Goal: Task Accomplishment & Management: Manage account settings

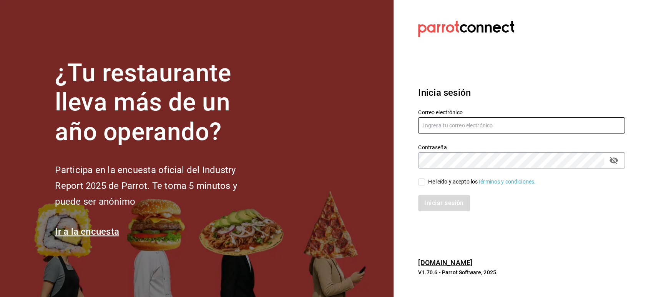
click at [436, 124] on input "text" at bounding box center [521, 125] width 207 height 16
paste input "[EMAIL_ADDRESS][DOMAIN_NAME]"
type input "[EMAIL_ADDRESS][DOMAIN_NAME]"
click at [422, 182] on input "He leído y acepto los Términos y condiciones." at bounding box center [421, 181] width 7 height 7
checkbox input "true"
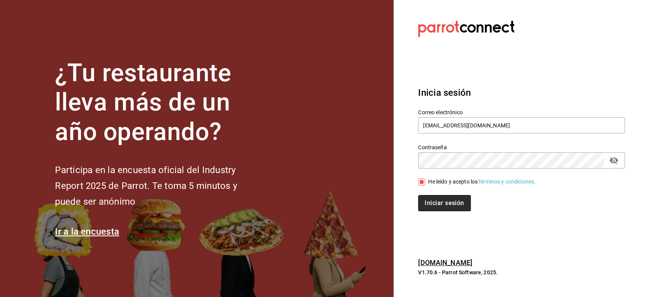
click at [429, 196] on button "Iniciar sesión" at bounding box center [444, 203] width 52 height 16
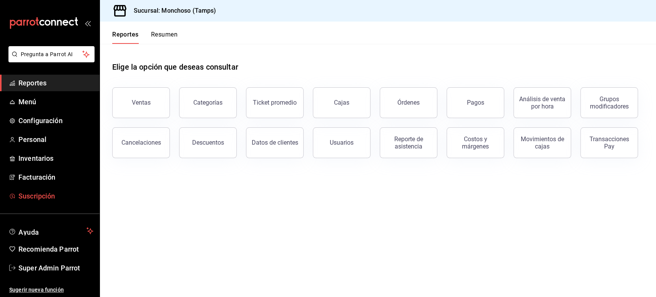
click at [43, 191] on span "Suscripción" at bounding box center [55, 196] width 75 height 10
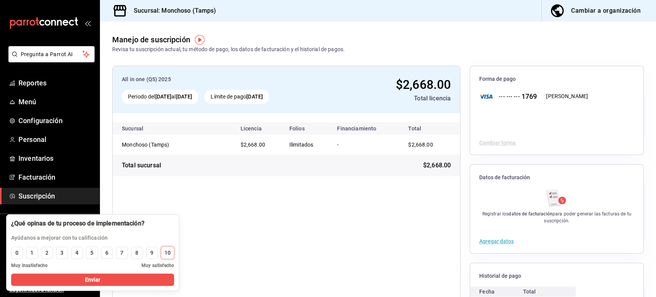
click at [169, 252] on div "10" at bounding box center [167, 253] width 6 height 8
click at [136, 275] on button "Enviar" at bounding box center [92, 279] width 163 height 12
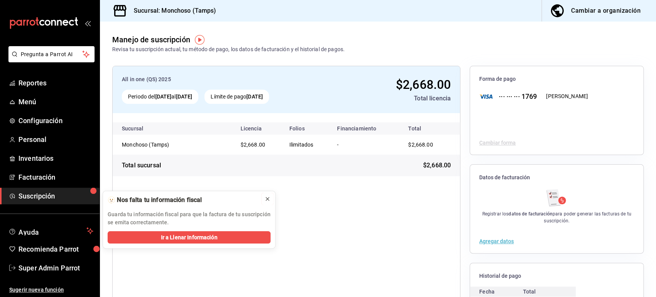
click at [268, 197] on icon at bounding box center [267, 198] width 3 height 3
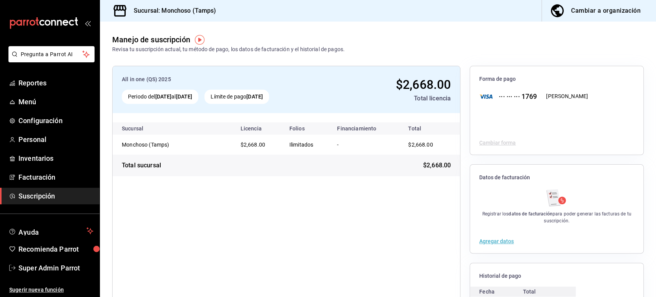
click at [312, 241] on div "All in one (QS) 2025 Periodo del [DATE] al [DATE] Límite de pago [DATE] $2,668.…" at bounding box center [286, 209] width 348 height 286
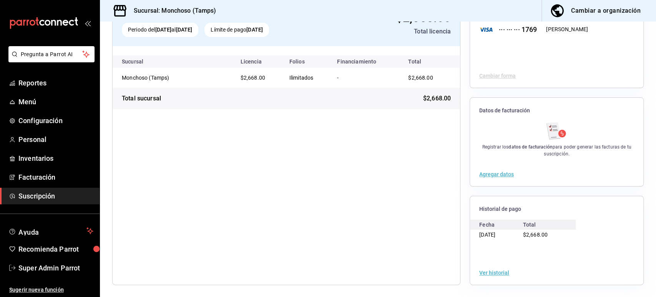
scroll to position [66, 0]
click at [489, 270] on button "Ver historial" at bounding box center [494, 272] width 30 height 5
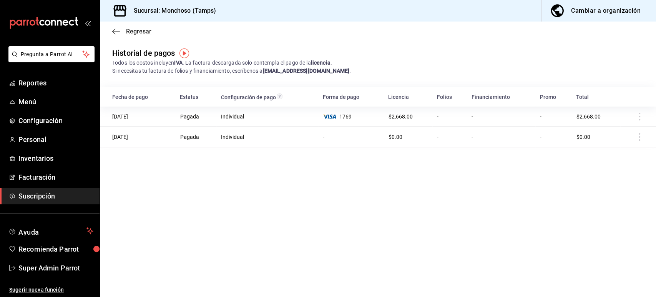
click at [117, 31] on icon "button" at bounding box center [116, 31] width 8 height 7
